Goal: Information Seeking & Learning: Learn about a topic

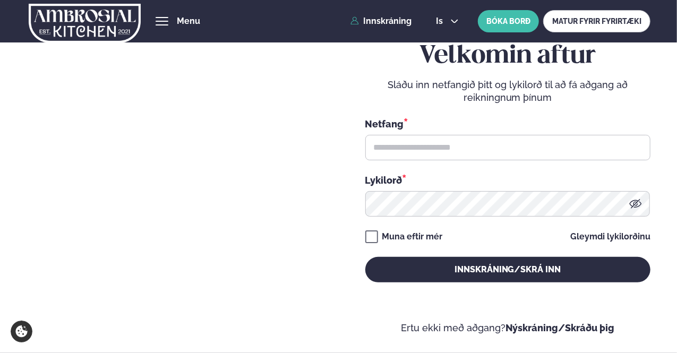
type input "**********"
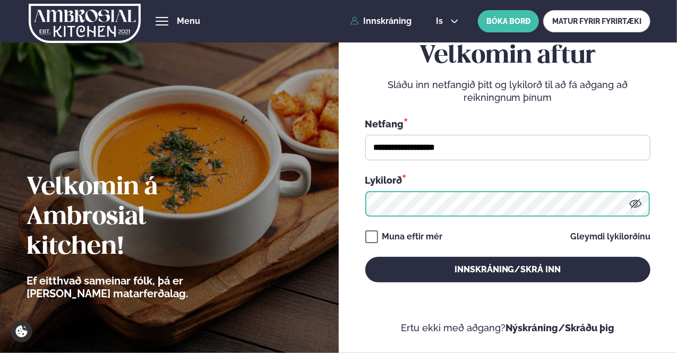
click at [365, 257] on button "Innskráning/Skrá inn" at bounding box center [507, 269] width 285 height 25
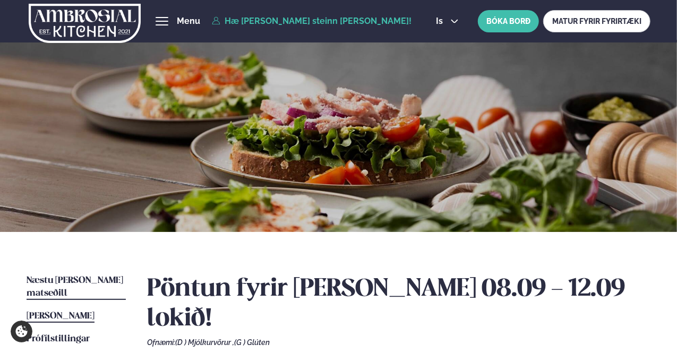
click at [68, 279] on span "Næstu [PERSON_NAME] matseðill" at bounding box center [75, 287] width 97 height 22
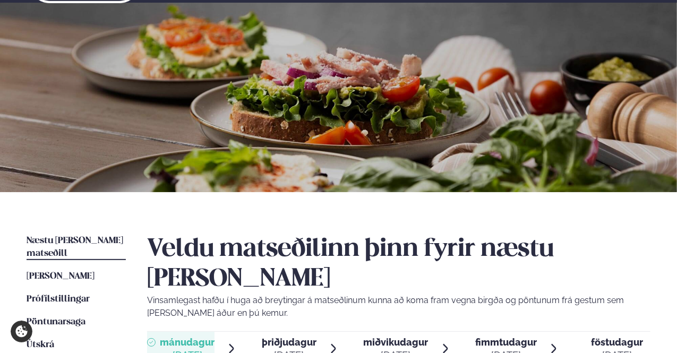
scroll to position [212, 0]
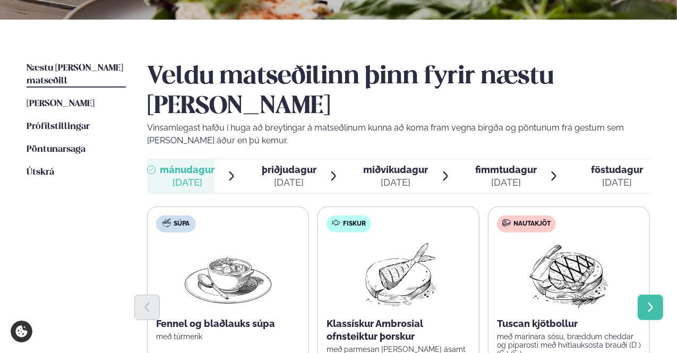
click at [652, 301] on icon "Next slide" at bounding box center [650, 307] width 12 height 12
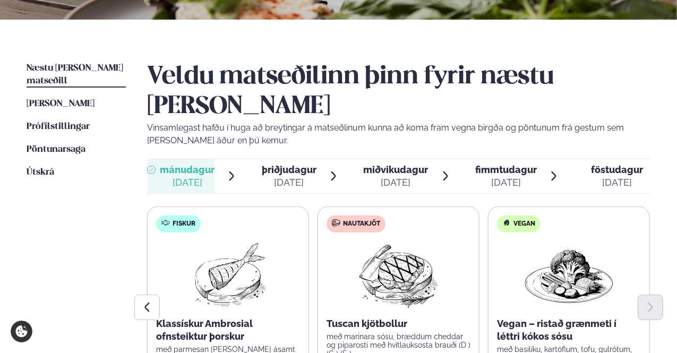
click at [298, 164] on span "þriðjudagur" at bounding box center [289, 169] width 55 height 11
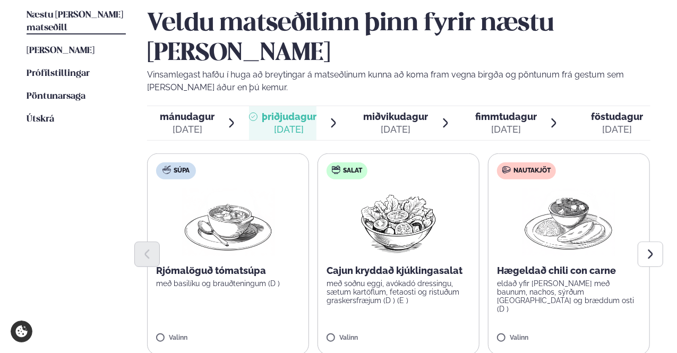
scroll to position [318, 0]
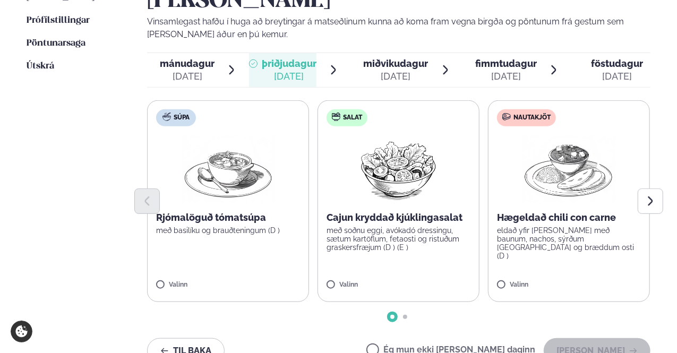
click at [401, 58] on span "miðvikudagur" at bounding box center [395, 63] width 65 height 11
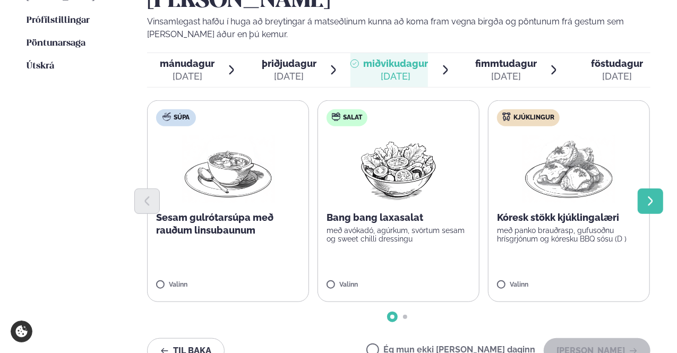
click at [649, 195] on icon "Next slide" at bounding box center [650, 201] width 12 height 12
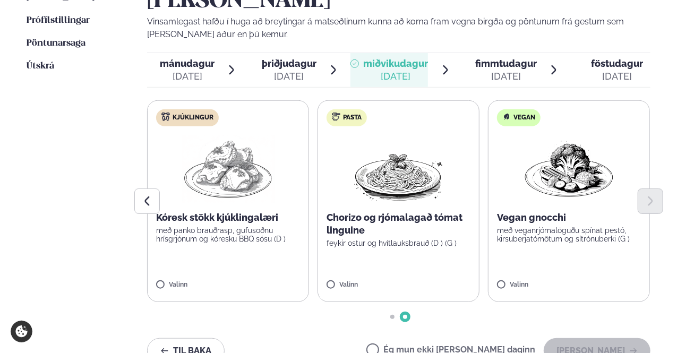
click at [499, 58] on span "fimmtudagur" at bounding box center [506, 63] width 62 height 11
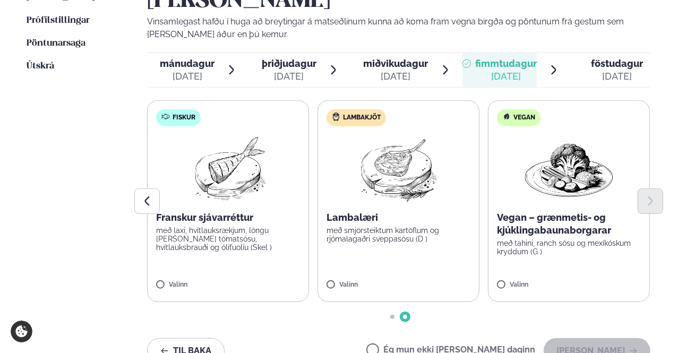
click at [616, 58] on span "föstudagur" at bounding box center [617, 63] width 52 height 11
